Goal: Check status

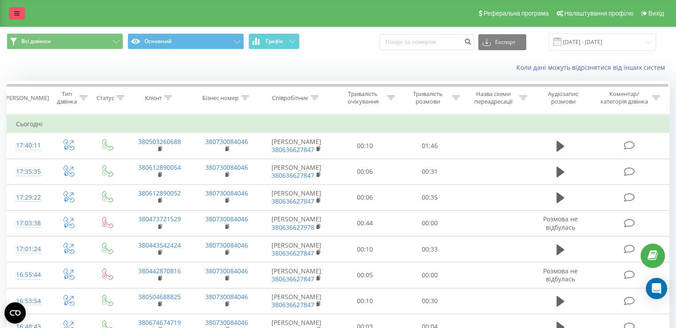
click at [21, 13] on link at bounding box center [17, 13] width 16 height 12
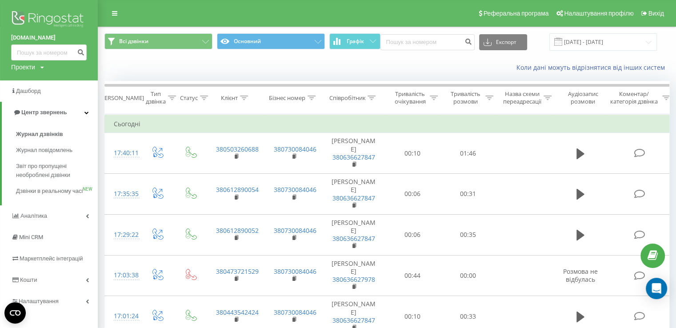
scroll to position [89, 0]
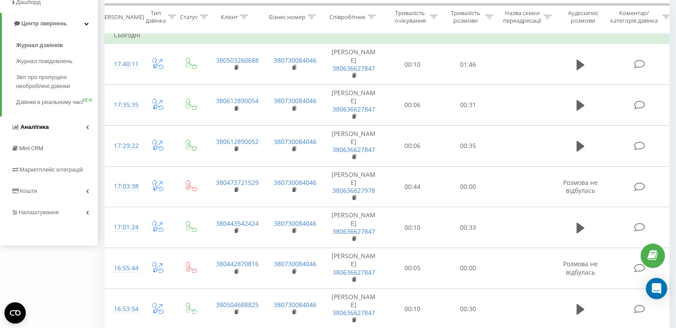
click at [36, 130] on span "Аналiтика" at bounding box center [34, 127] width 28 height 7
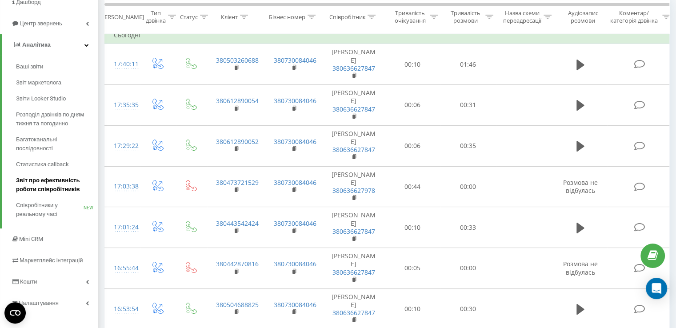
click at [44, 181] on span "Звіт про ефективність роботи співробітників" at bounding box center [54, 185] width 77 height 18
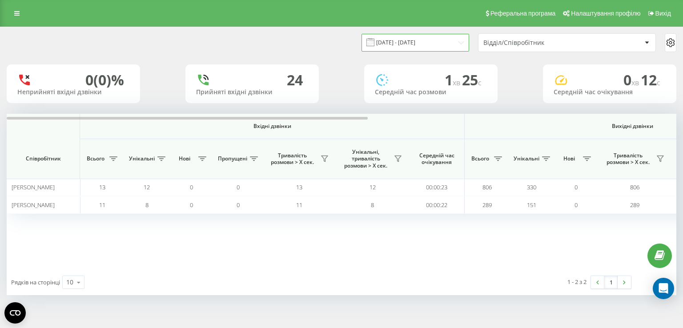
click at [418, 41] on input "[DATE] - [DATE]" at bounding box center [416, 42] width 108 height 17
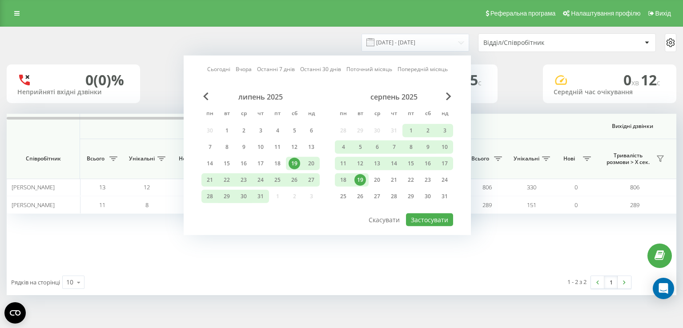
click at [222, 65] on div "Сьогодні Вчора Останні 7 днів Останні 30 днів Поточний місяць Попередній місяць" at bounding box center [327, 69] width 241 height 9
click at [222, 70] on link "Сьогодні" at bounding box center [218, 69] width 23 height 8
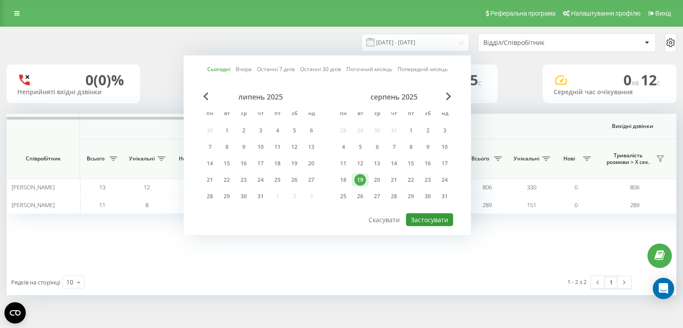
click at [435, 220] on button "Застосувати" at bounding box center [429, 219] width 47 height 13
type input "[DATE] - [DATE]"
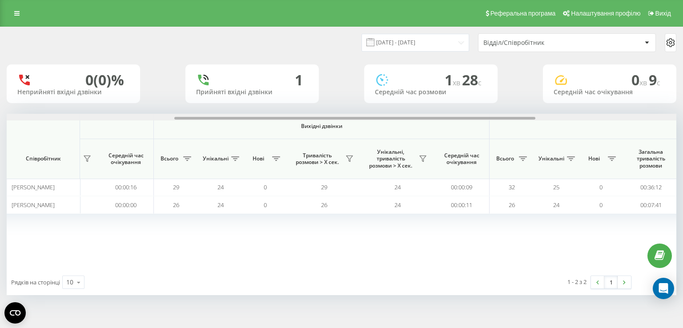
scroll to position [0, 310]
drag, startPoint x: 101, startPoint y: 119, endPoint x: 269, endPoint y: 147, distance: 170.1
click at [269, 147] on div "Вхідні дзвінки Вихідні дзвінки Всі дзвінки Співробітник Всього Унікальні Нові П…" at bounding box center [342, 192] width 670 height 156
